Goal: Task Accomplishment & Management: Complete application form

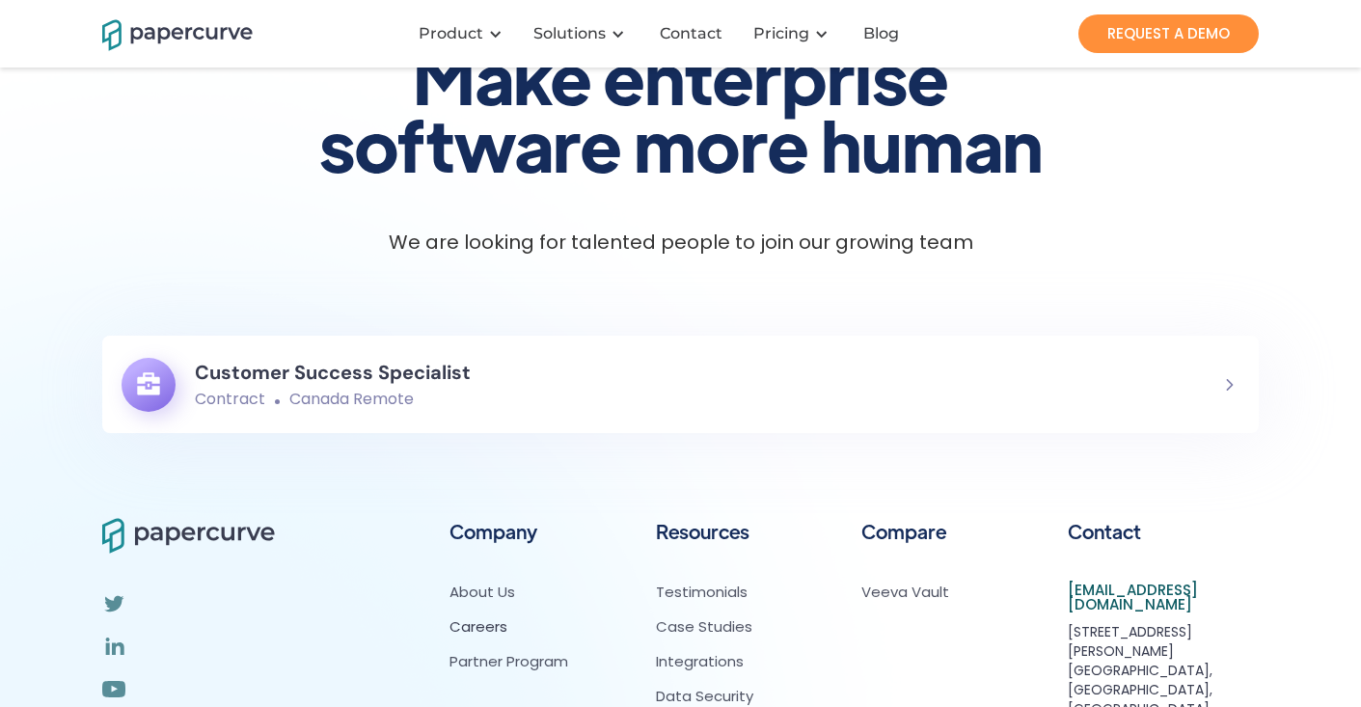
scroll to position [162, 0]
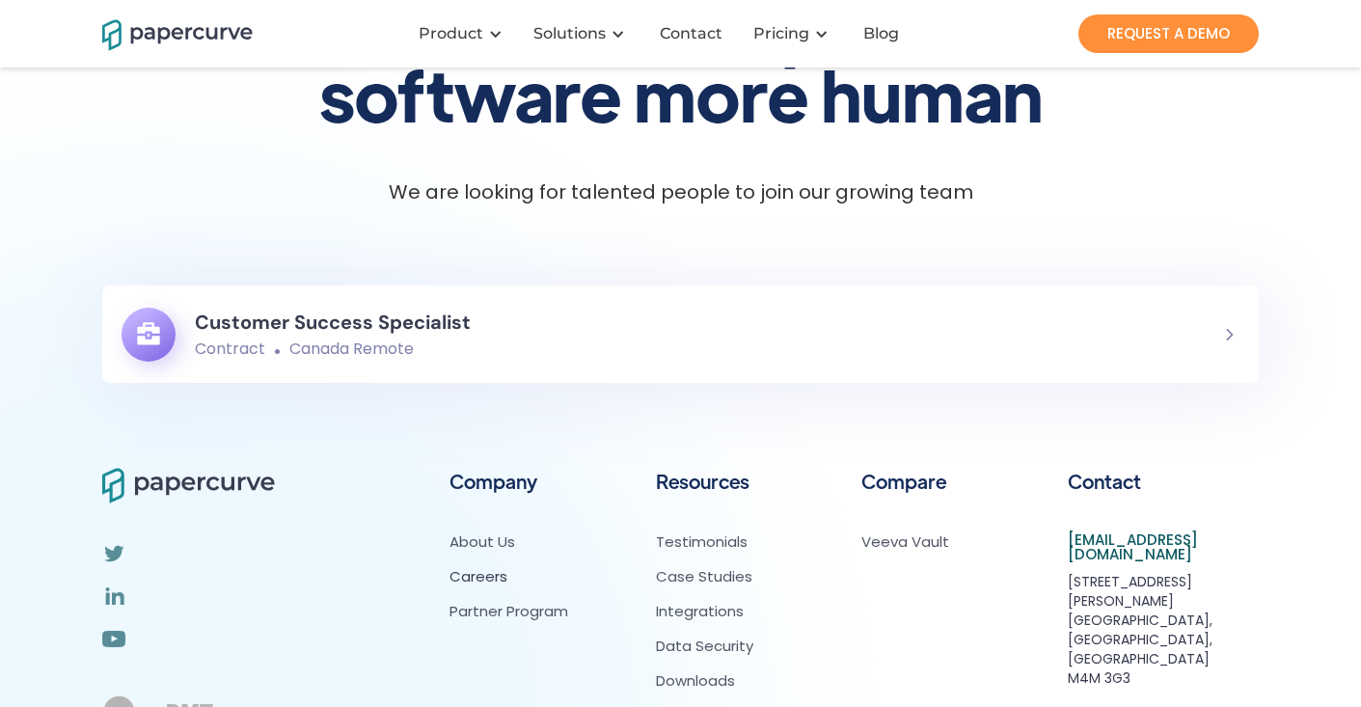
click at [289, 317] on h6 "Customer Success Specialist" at bounding box center [333, 322] width 276 height 35
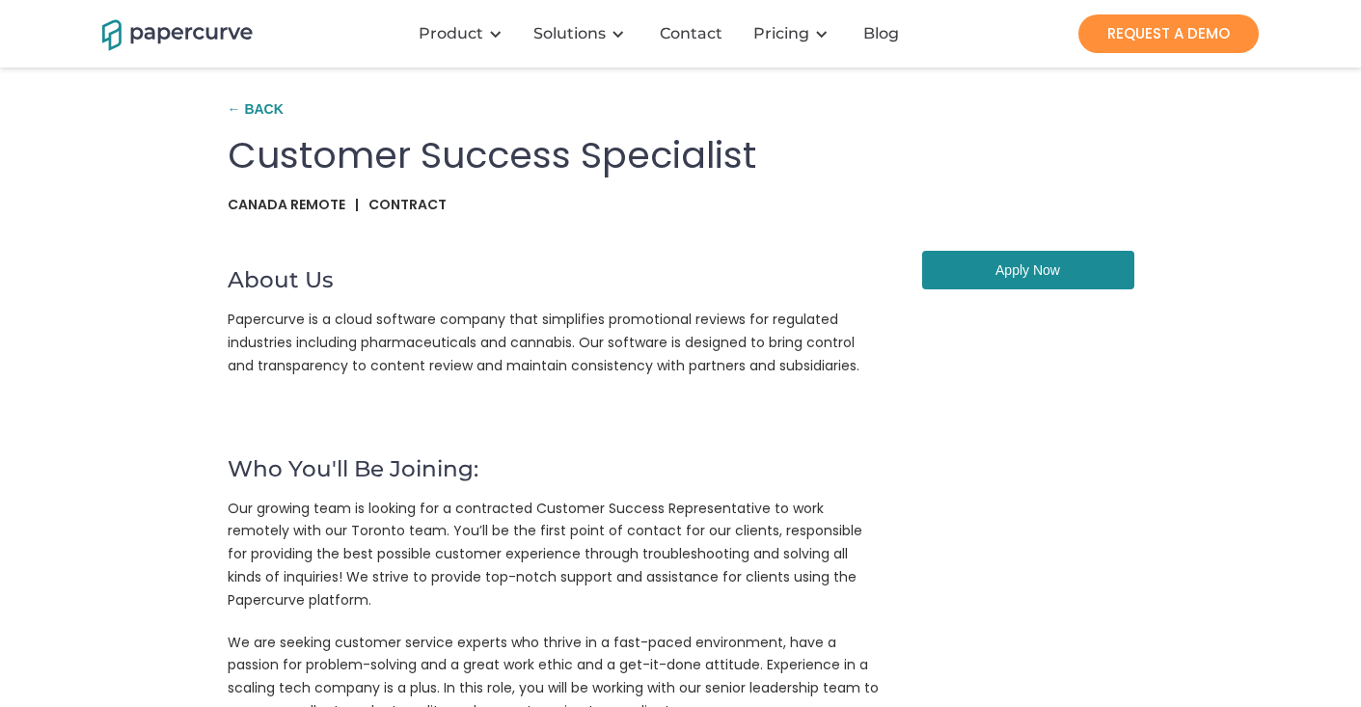
click at [1048, 285] on link "Apply Now" at bounding box center [1028, 270] width 212 height 39
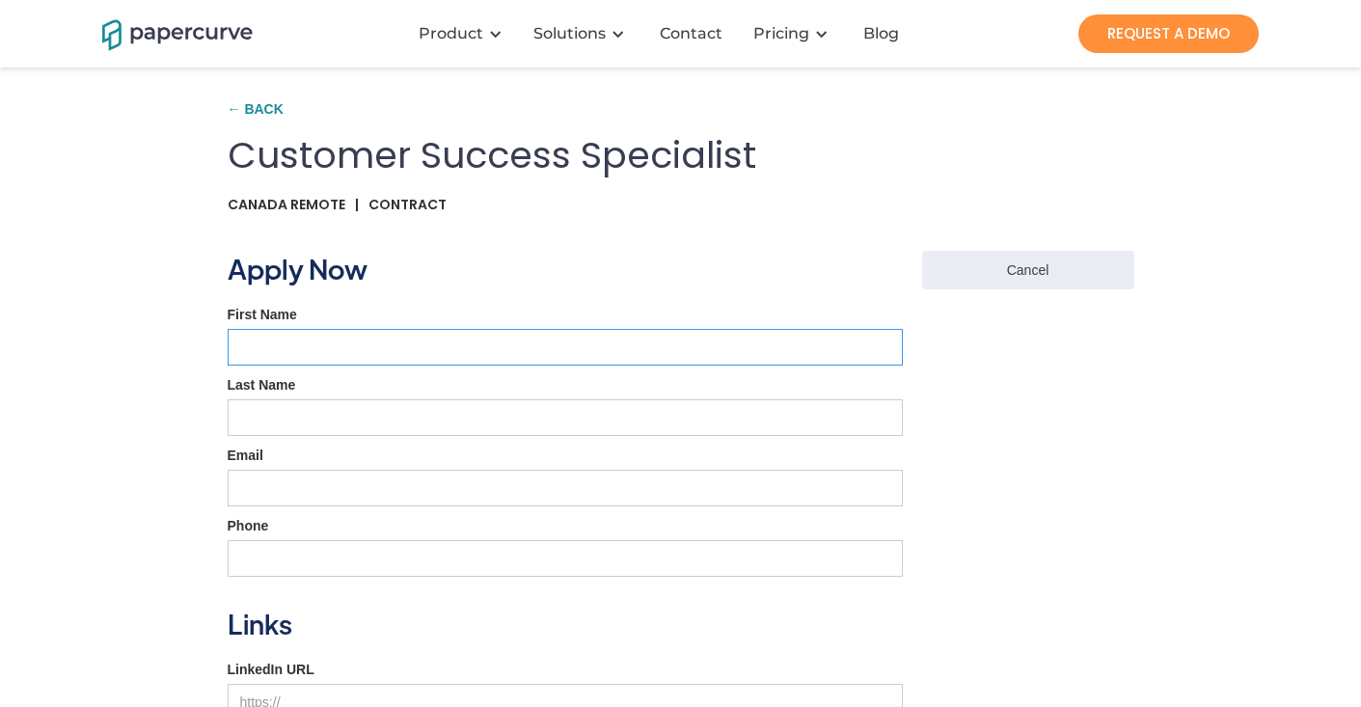
click at [436, 347] on input "First Name" at bounding box center [565, 347] width 675 height 37
type input "Nooh"
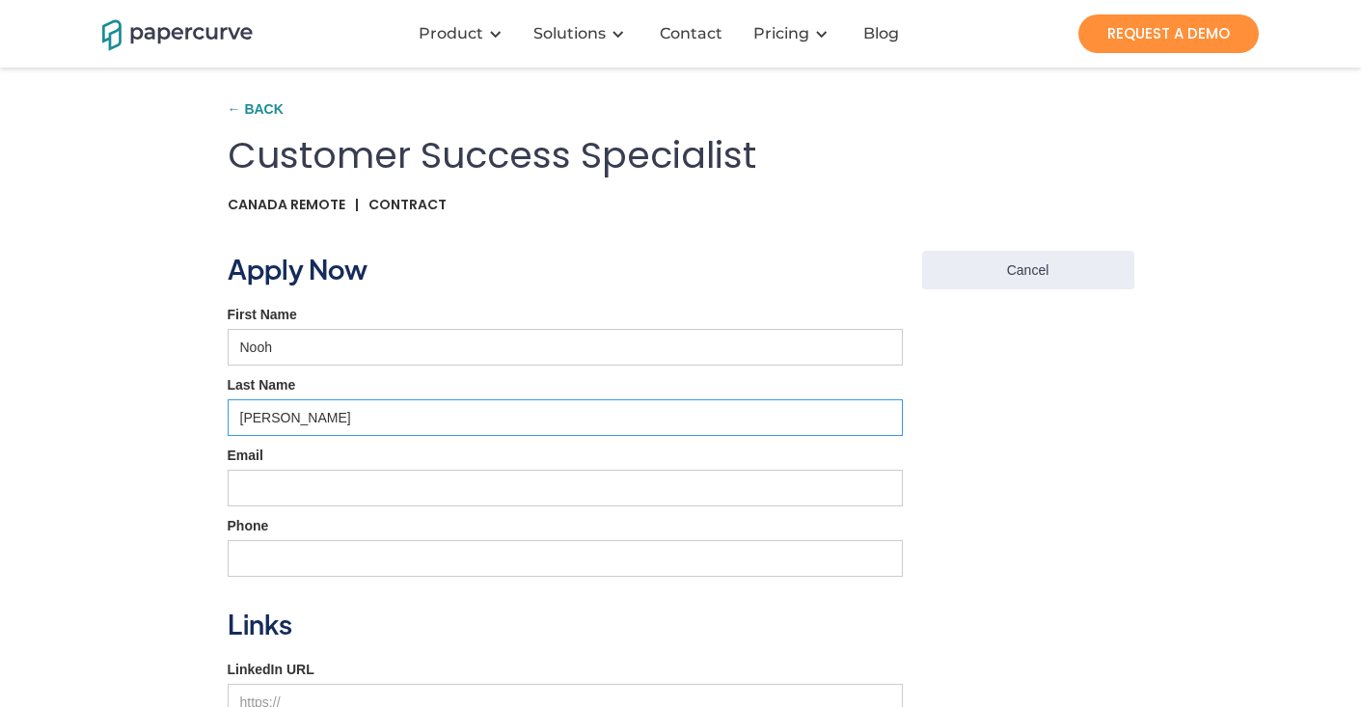
type input "[PERSON_NAME]"
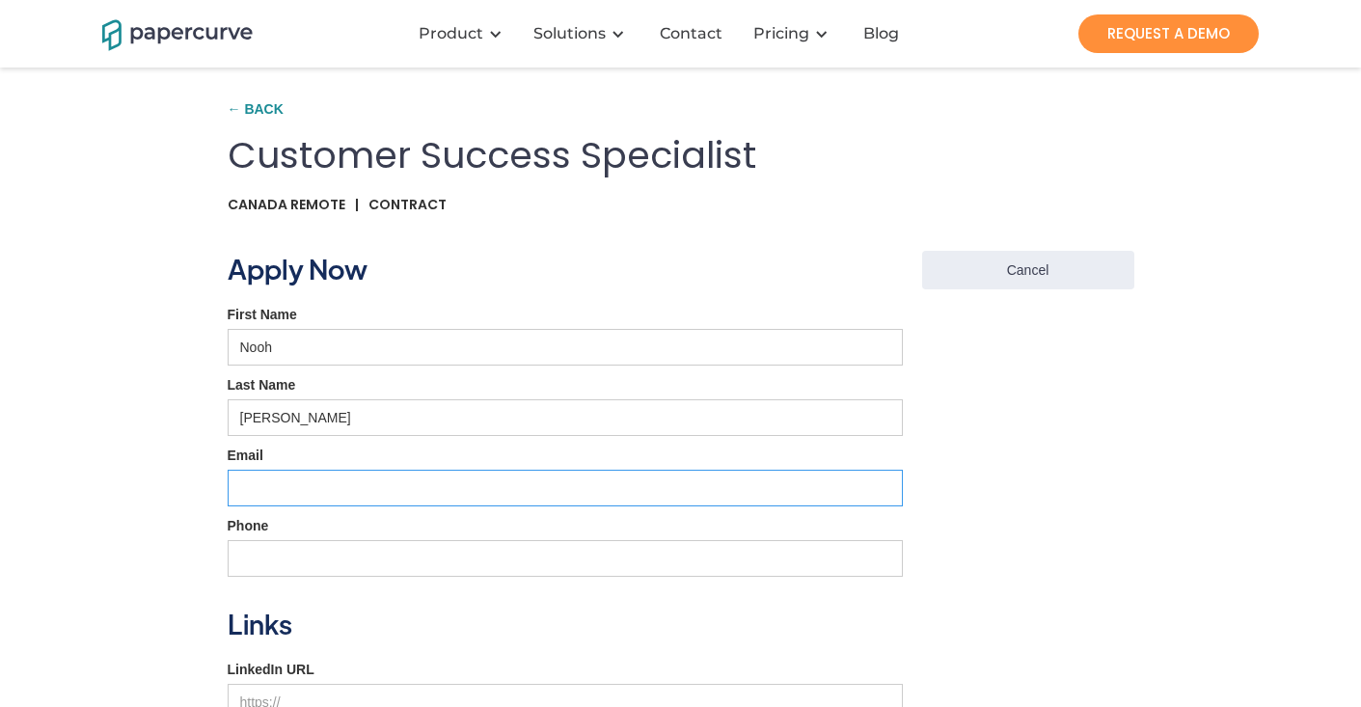
click at [403, 501] on input "Email" at bounding box center [565, 488] width 675 height 37
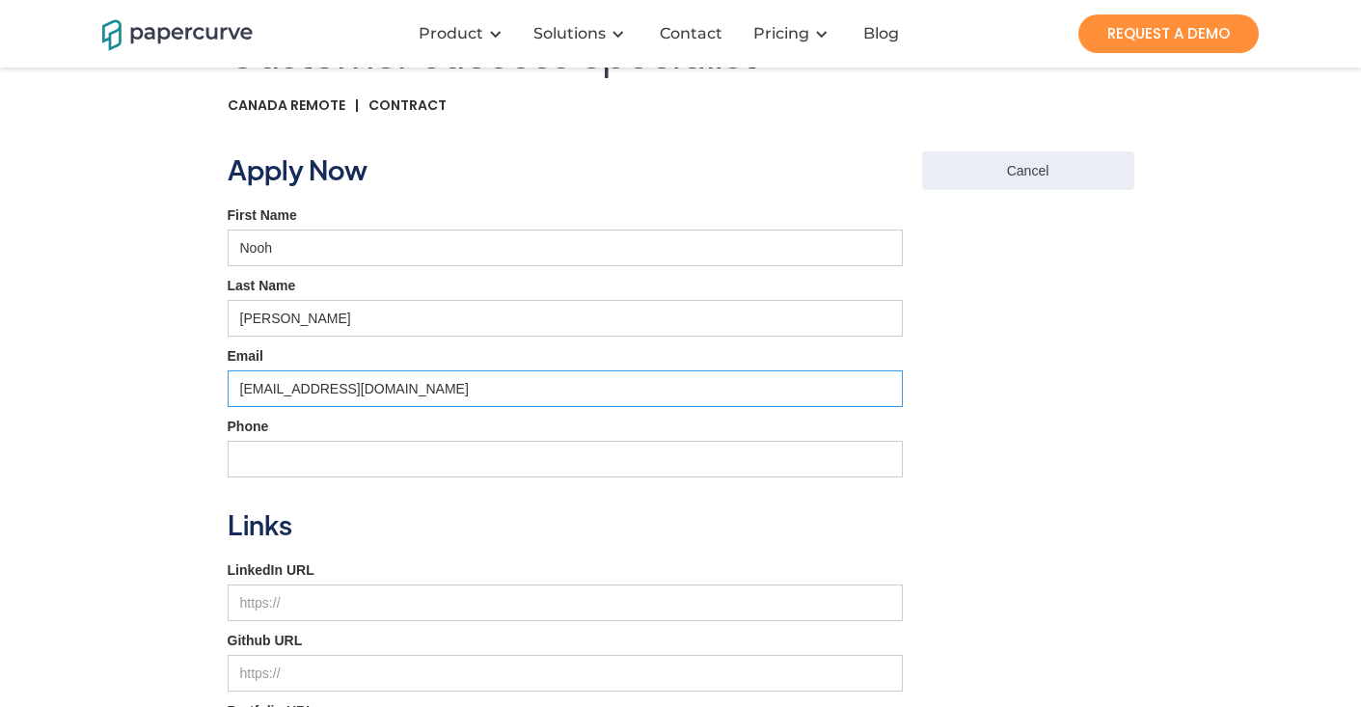
scroll to position [104, 0]
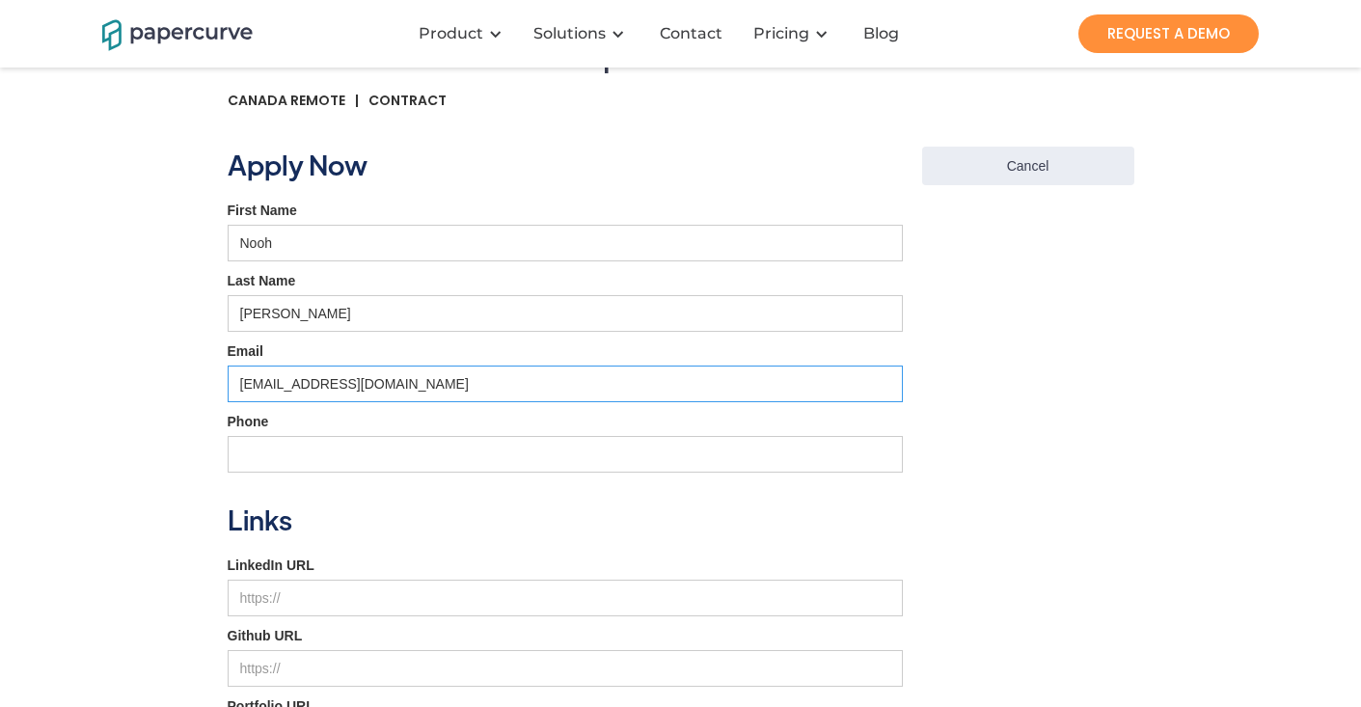
type input "[EMAIL_ADDRESS][DOMAIN_NAME]"
click at [374, 451] on input "Phone" at bounding box center [565, 454] width 675 height 37
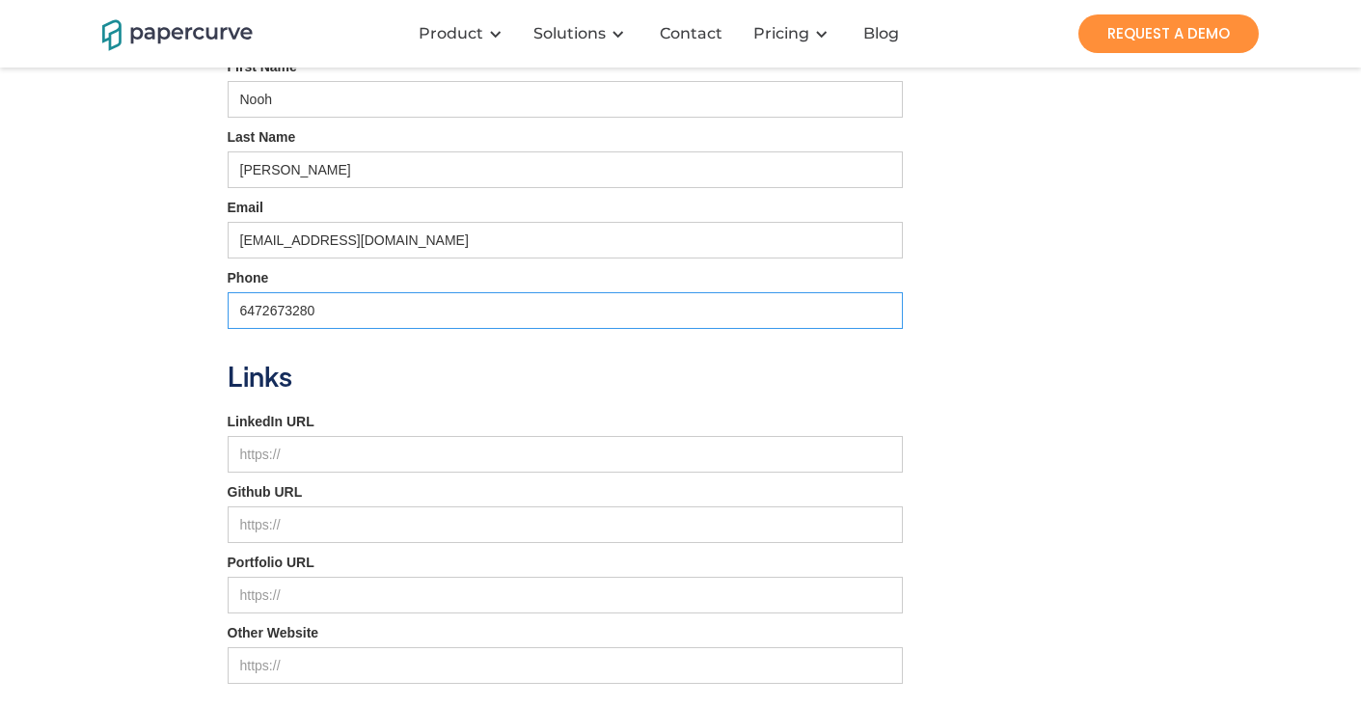
scroll to position [263, 0]
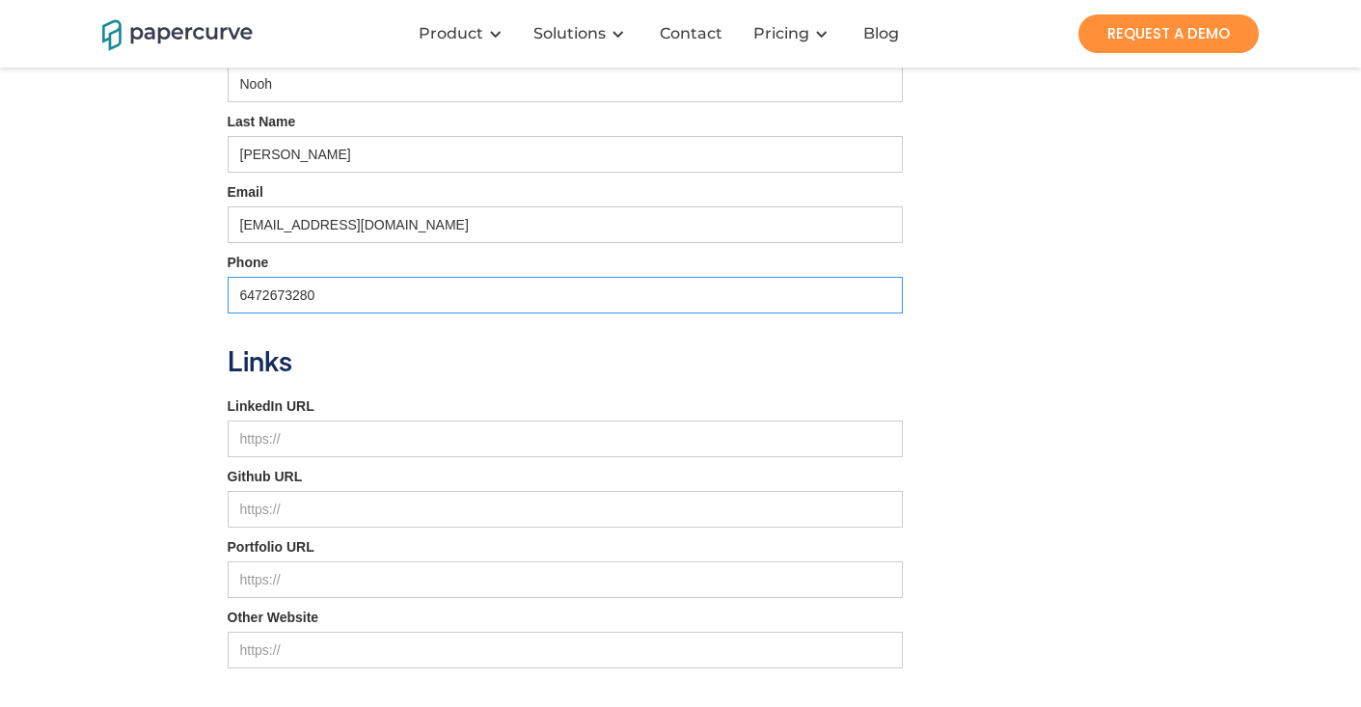
type input "6472673280"
click at [357, 438] on input "LinkedIn URL" at bounding box center [565, 439] width 675 height 37
paste input "[URL][DOMAIN_NAME][PERSON_NAME]"
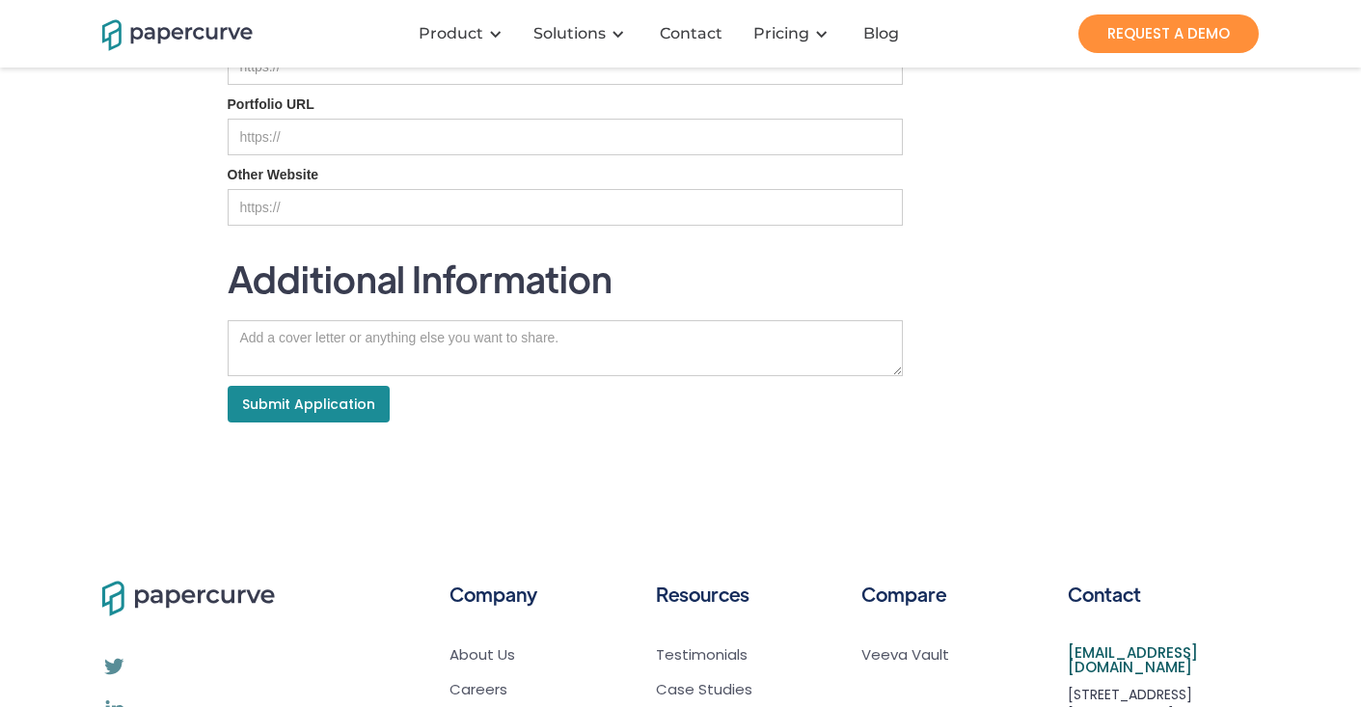
scroll to position [725, 0]
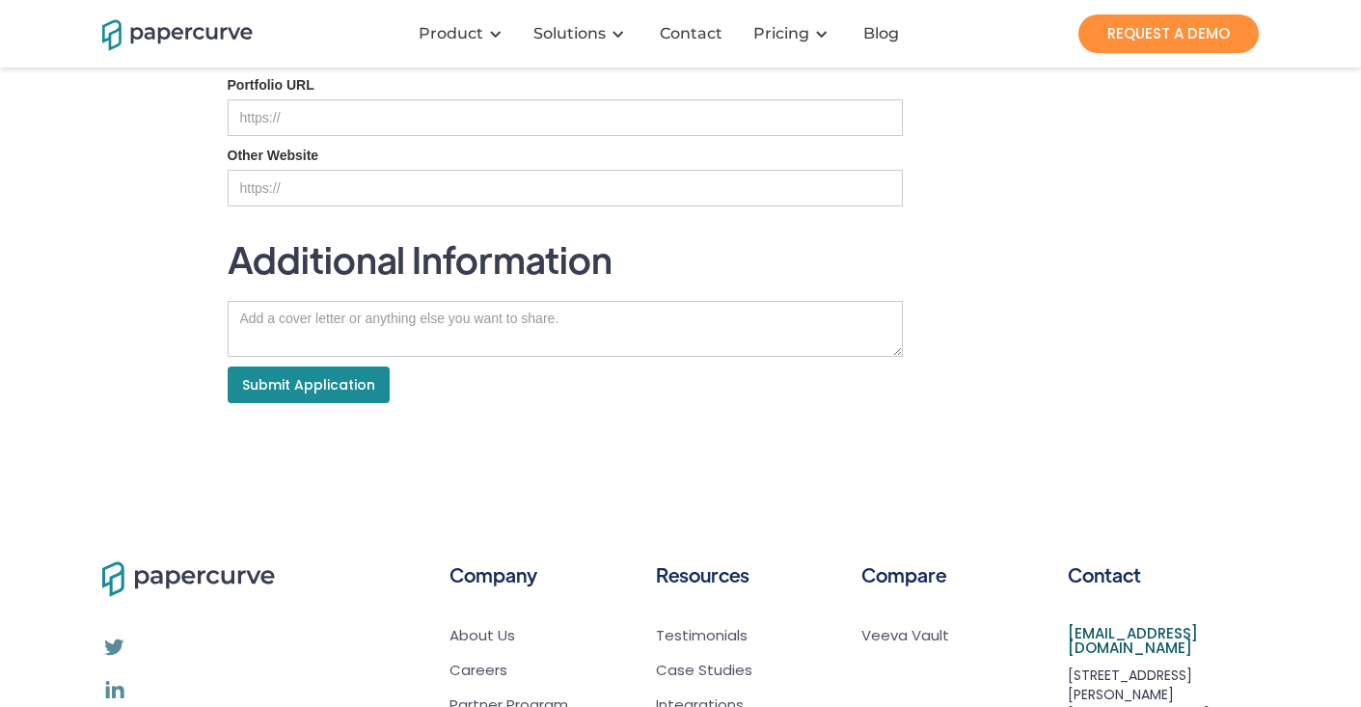
type input "[URL][DOMAIN_NAME][PERSON_NAME]"
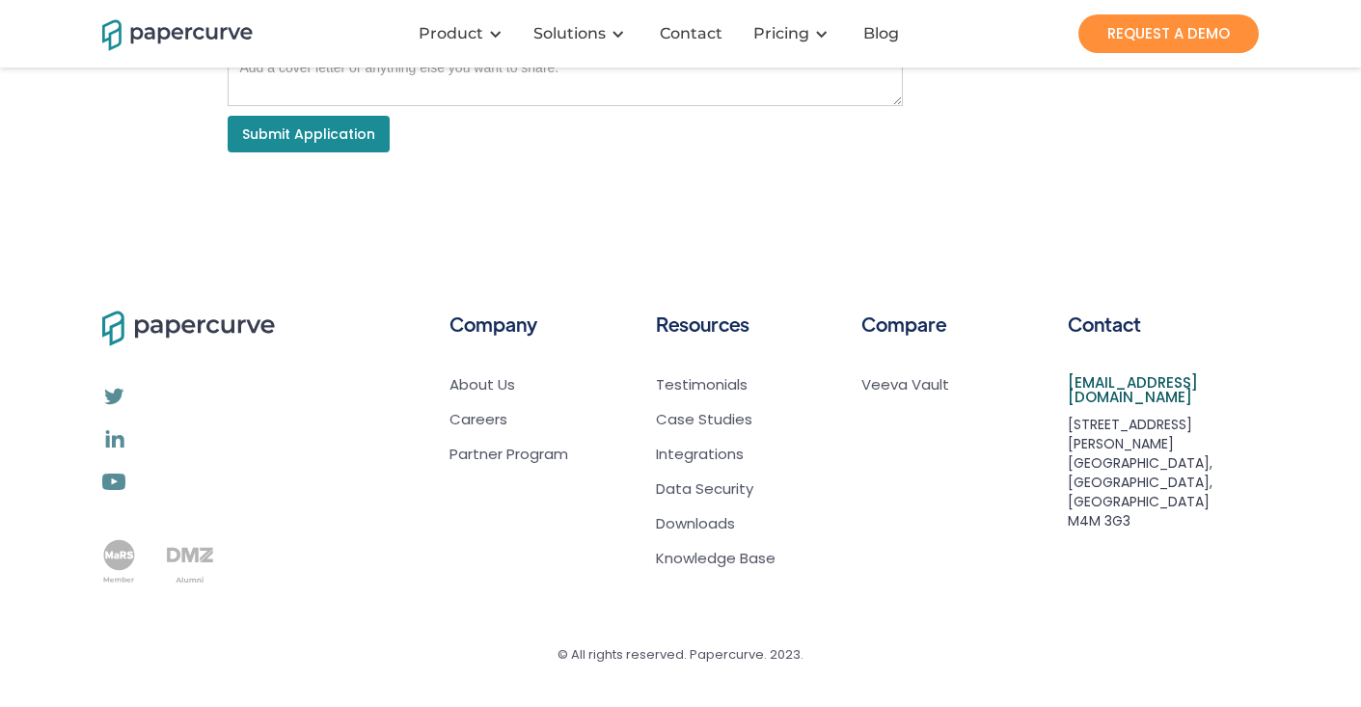
scroll to position [762, 0]
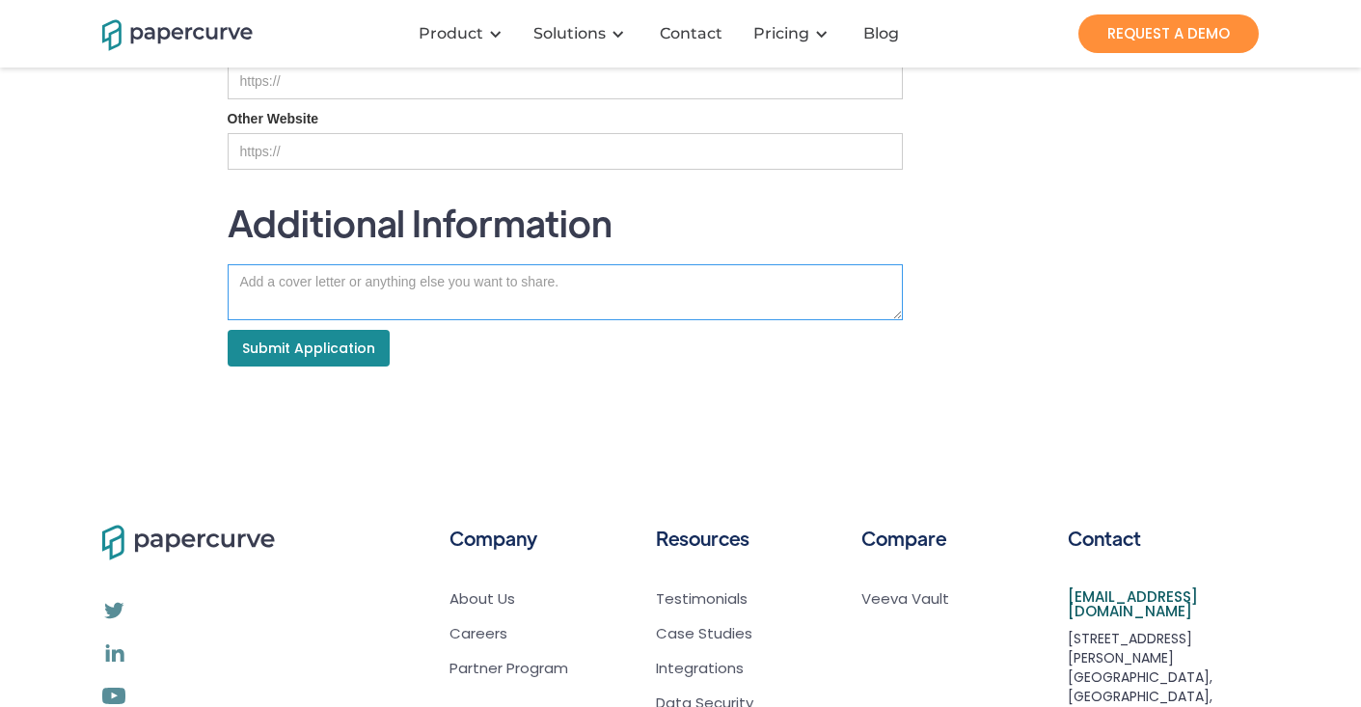
click at [410, 290] on textarea "Job Application" at bounding box center [565, 292] width 675 height 56
paste textarea "Lore Ipsumd Sitamet, C’a elitsed do eiusm tem inc Utlabore Etdolor Magnaaliquae…"
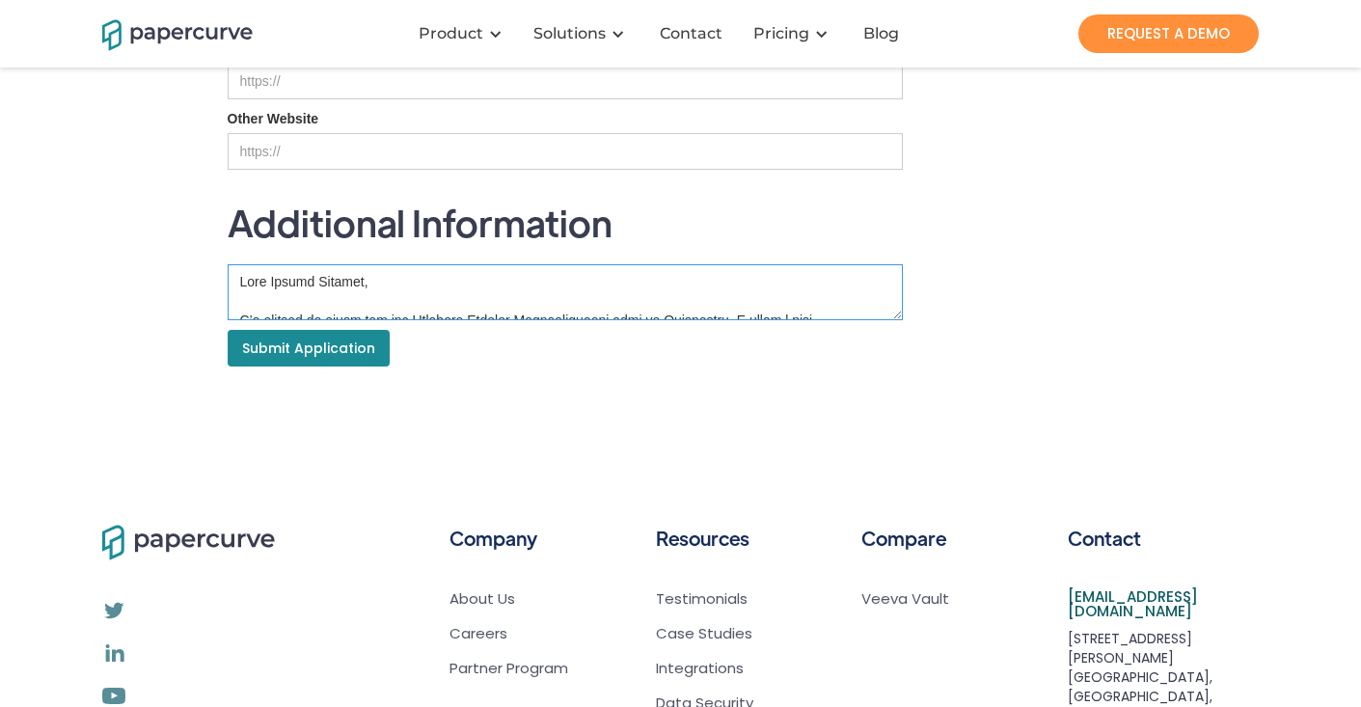
scroll to position [549, 0]
type textarea "Lore Ipsumd Sitamet, C’a elitsed do eiusm tem inc Utlabore Etdolor Magnaaliquae…"
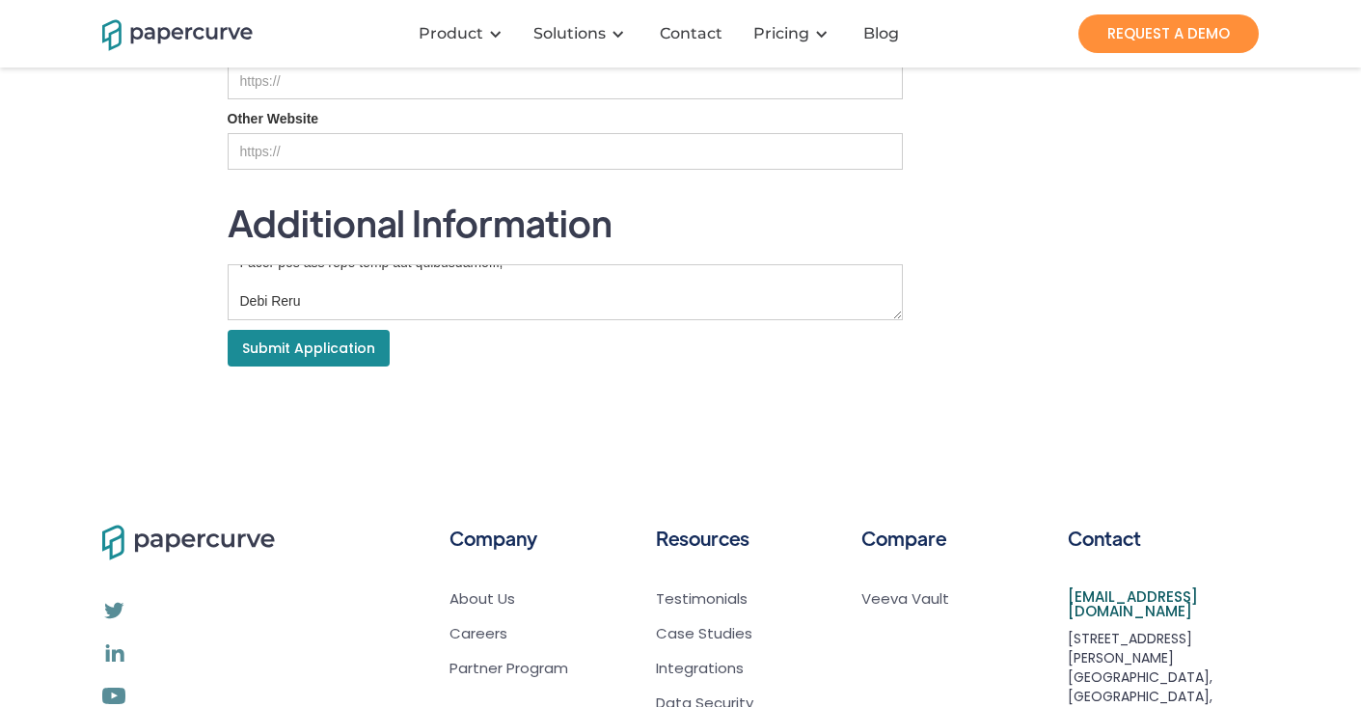
click at [325, 349] on input "Submit Application" at bounding box center [309, 348] width 162 height 37
type input "Please wait..."
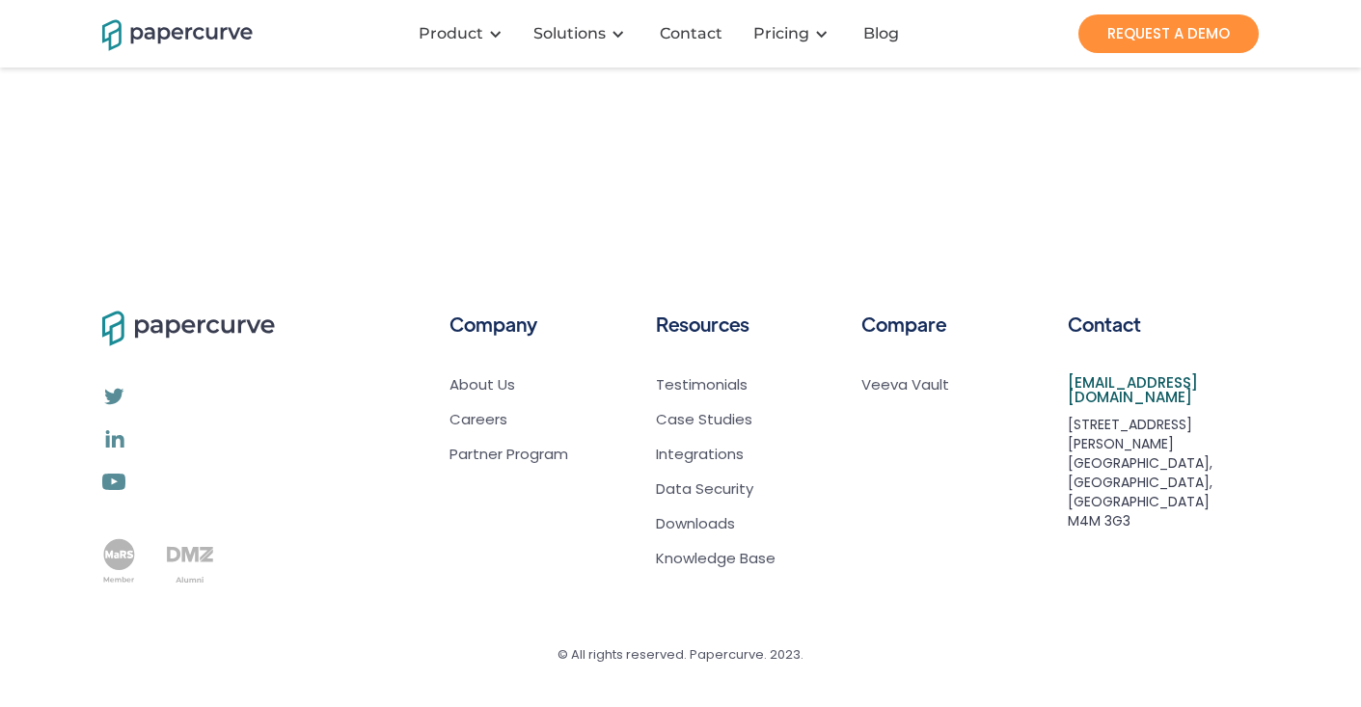
scroll to position [0, 0]
